Goal: Information Seeking & Learning: Learn about a topic

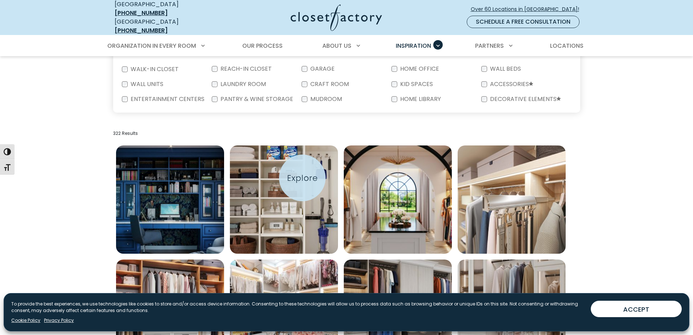
scroll to position [317, 0]
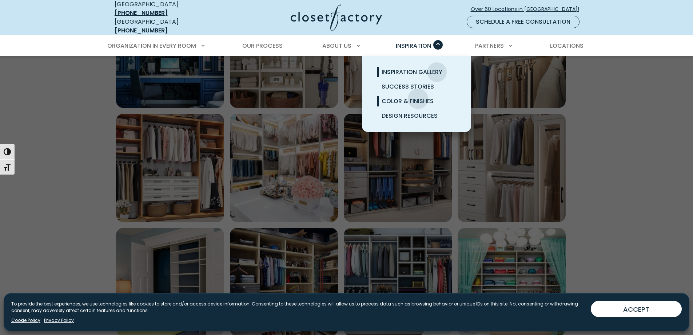
click at [418, 97] on span "Color & Finishes" at bounding box center [408, 101] width 52 height 8
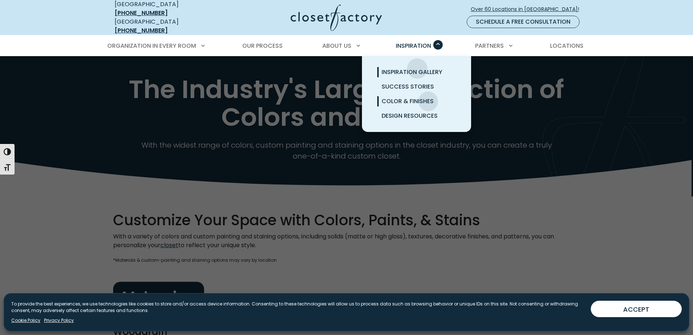
click at [418, 68] on span "Inspiration Gallery" at bounding box center [412, 72] width 61 height 8
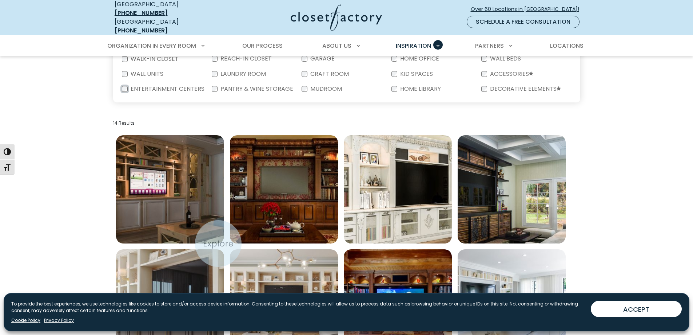
scroll to position [328, 0]
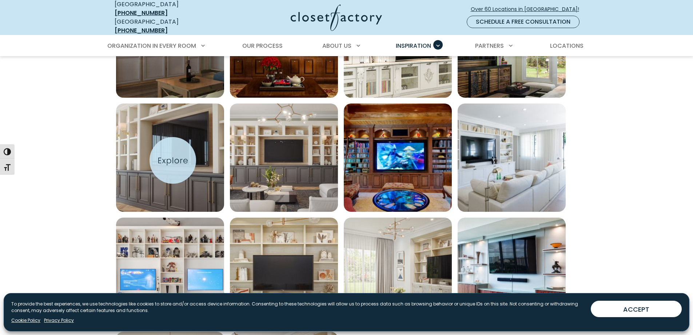
click at [173, 160] on img "Open inspiration gallery to preview enlarged image" at bounding box center [170, 157] width 108 height 108
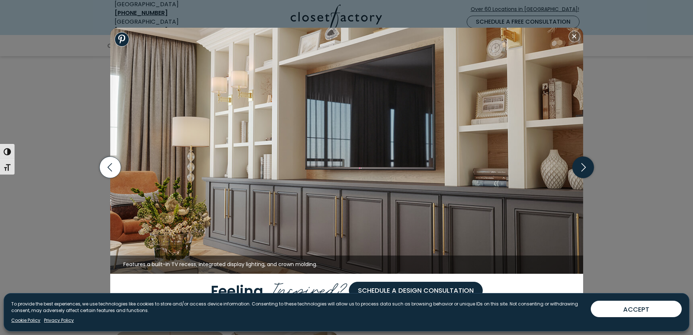
click at [583, 164] on icon "button" at bounding box center [583, 167] width 21 height 21
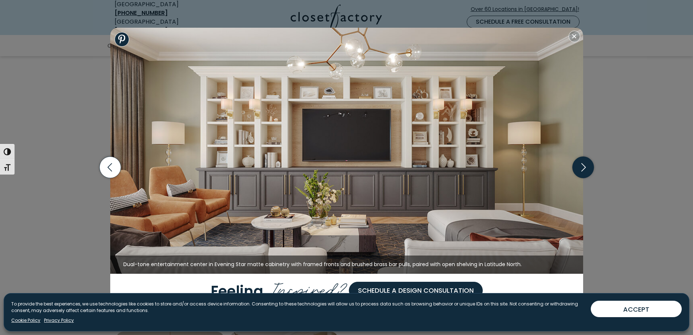
click at [583, 163] on icon "button" at bounding box center [583, 167] width 21 height 21
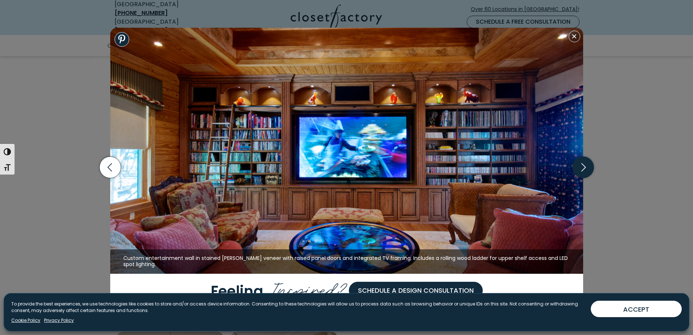
click at [583, 168] on icon "button" at bounding box center [583, 167] width 21 height 21
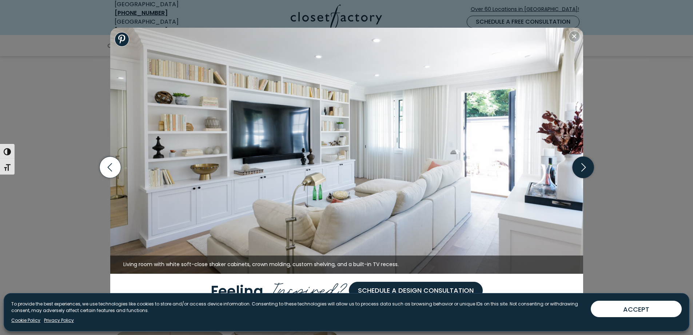
click at [584, 167] on icon "button" at bounding box center [583, 167] width 21 height 21
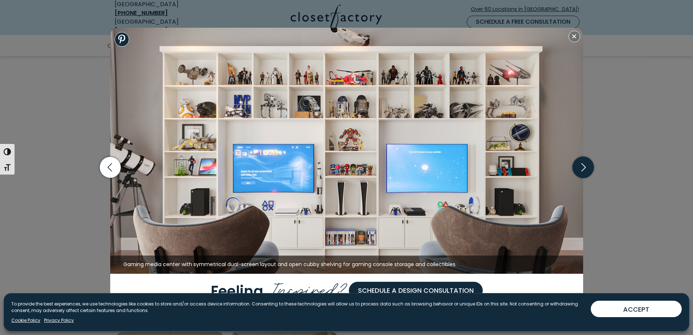
click at [588, 165] on icon "button" at bounding box center [583, 167] width 21 height 21
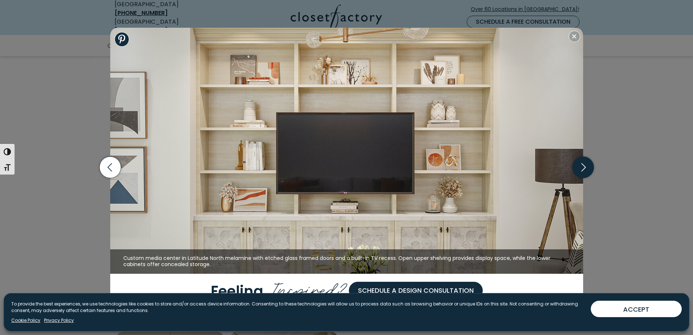
click at [589, 161] on icon "button" at bounding box center [583, 167] width 21 height 21
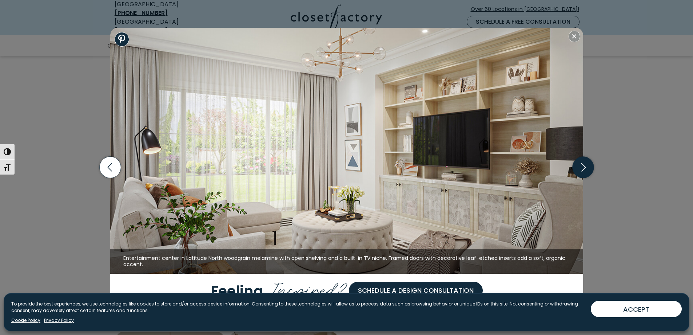
click at [588, 163] on icon "button" at bounding box center [583, 167] width 21 height 21
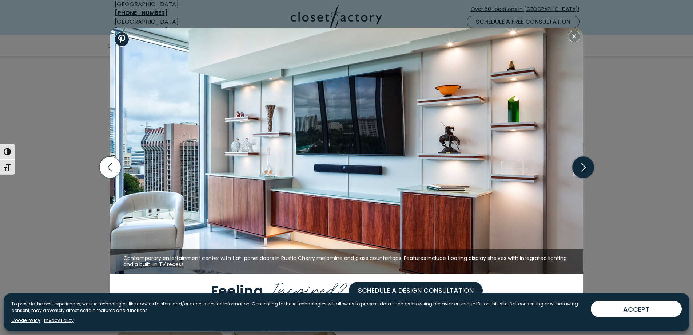
click at [588, 162] on icon "button" at bounding box center [583, 167] width 21 height 21
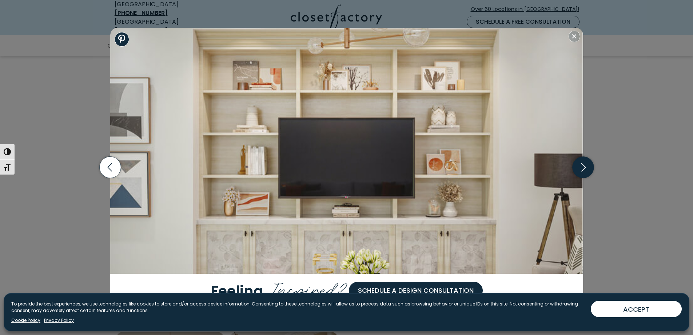
click at [588, 162] on icon "button" at bounding box center [583, 167] width 21 height 21
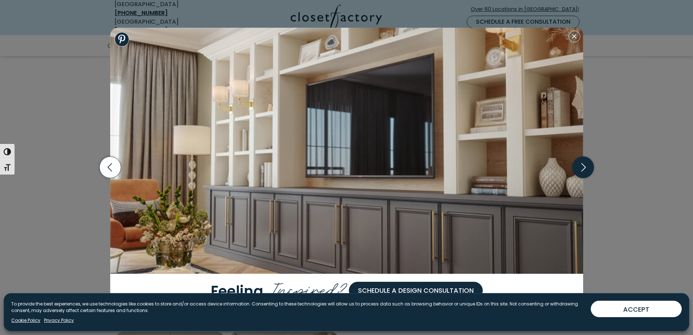
click at [585, 162] on icon "button" at bounding box center [583, 167] width 21 height 21
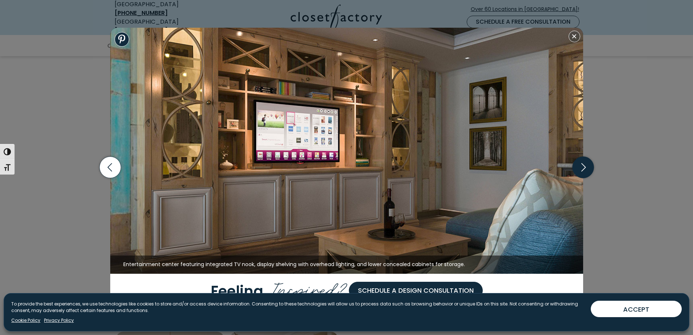
click at [586, 168] on icon "button" at bounding box center [583, 167] width 21 height 21
